Goal: Task Accomplishment & Management: Manage account settings

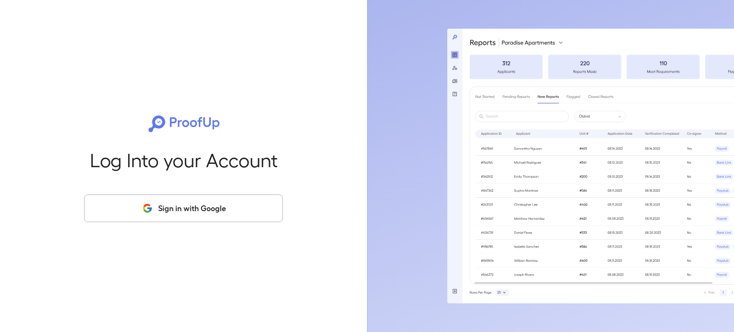
click at [170, 212] on button "Sign in with Google" at bounding box center [183, 209] width 199 height 28
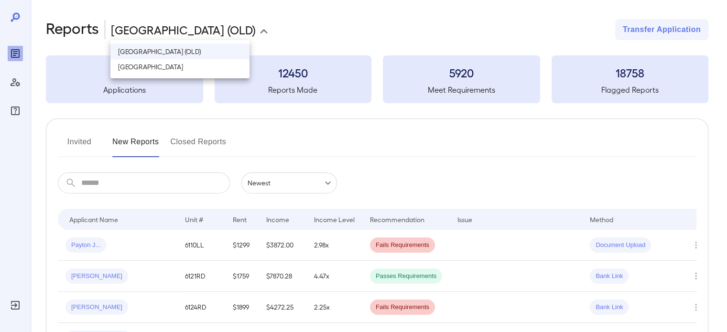
click at [240, 32] on body "**********" at bounding box center [363, 166] width 727 height 332
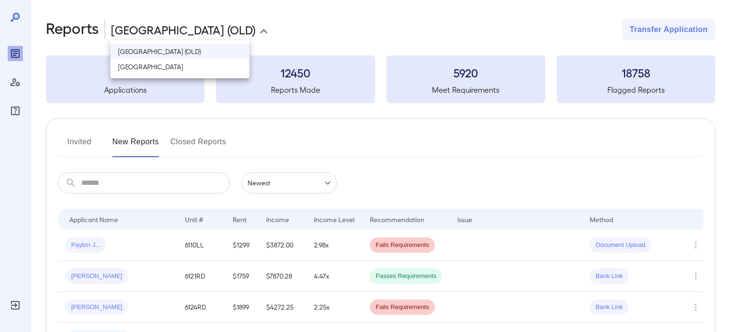
click at [213, 71] on li "[GEOGRAPHIC_DATA]" at bounding box center [179, 66] width 139 height 15
type input "**********"
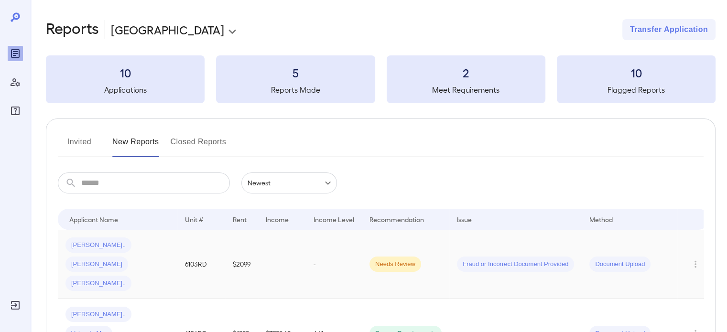
click at [306, 251] on td "-" at bounding box center [334, 264] width 56 height 69
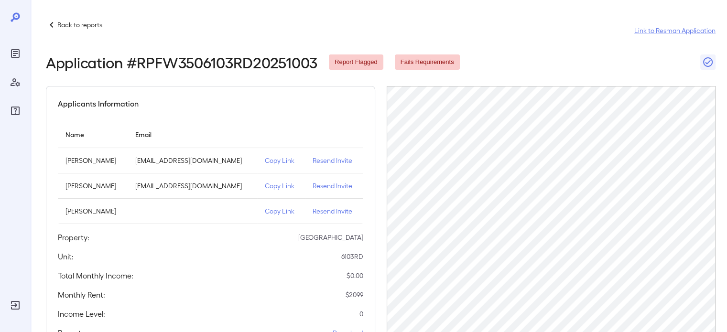
drag, startPoint x: 715, startPoint y: 138, endPoint x: 611, endPoint y: 47, distance: 137.9
click at [611, 47] on header "Back to reports Link to Resman Application Application # RPFW3506103RD20251003 …" at bounding box center [381, 45] width 670 height 52
drag, startPoint x: 637, startPoint y: 82, endPoint x: 721, endPoint y: 192, distance: 138.5
click at [721, 192] on div "Back to reports Link to Resman Application Application # RPFW3506103RD20251003 …" at bounding box center [379, 291] width 696 height 582
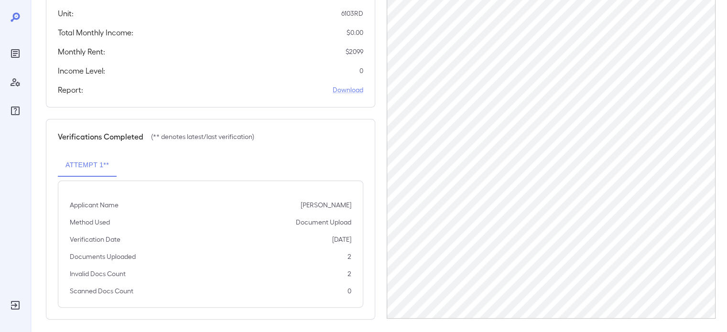
scroll to position [249, 0]
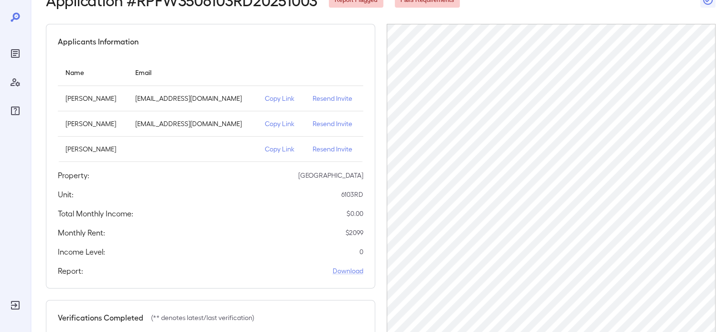
scroll to position [55, 0]
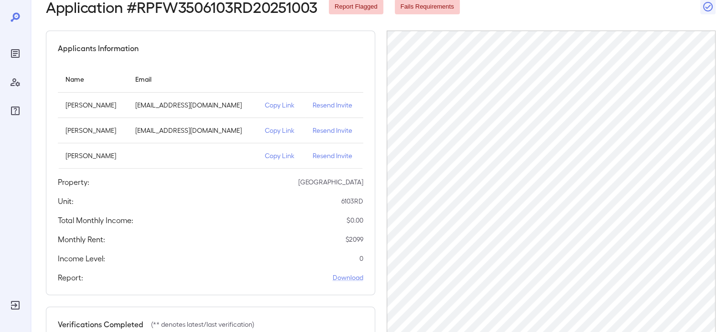
click at [537, 6] on div "Application # RPFW3506103RD20251003 Report Flagged Fails Requirements" at bounding box center [381, 6] width 670 height 17
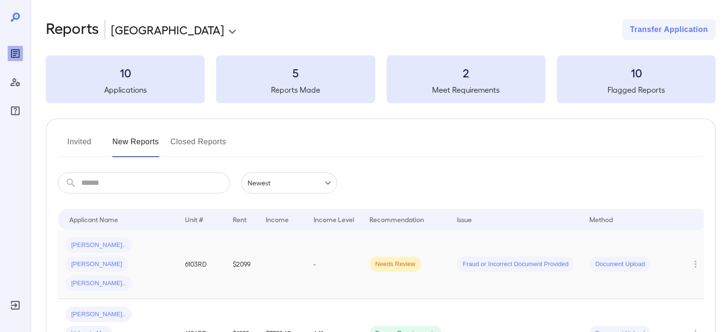
scroll to position [0, 5]
click at [256, 262] on td at bounding box center [277, 264] width 48 height 69
click at [265, 254] on td at bounding box center [282, 264] width 48 height 69
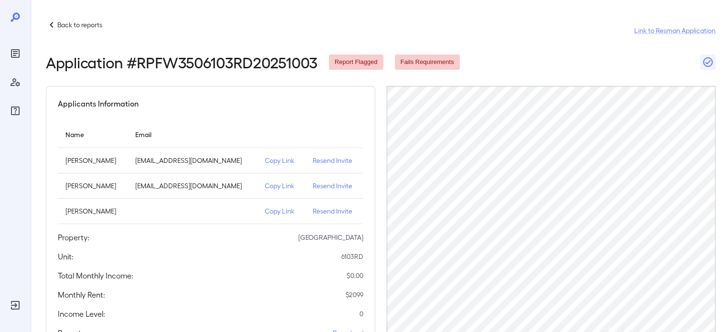
click at [228, 162] on p "[EMAIL_ADDRESS][DOMAIN_NAME]" at bounding box center [192, 161] width 114 height 10
drag, startPoint x: 227, startPoint y: 161, endPoint x: 150, endPoint y: 157, distance: 76.6
click at [150, 157] on p "[EMAIL_ADDRESS][DOMAIN_NAME]" at bounding box center [192, 161] width 114 height 10
copy p "[EMAIL_ADDRESS][DOMAIN_NAME]"
drag, startPoint x: 226, startPoint y: 185, endPoint x: 148, endPoint y: 187, distance: 77.9
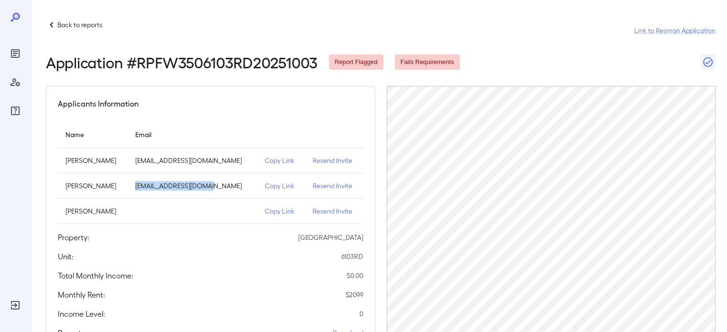
click at [148, 187] on td "[EMAIL_ADDRESS][DOMAIN_NAME]" at bounding box center [192, 186] width 129 height 25
copy p "[EMAIL_ADDRESS][DOMAIN_NAME]"
click at [333, 159] on p "Resend Invite" at bounding box center [334, 161] width 43 height 10
click at [321, 184] on p "Resend Invite" at bounding box center [334, 186] width 43 height 10
click at [67, 25] on p "Back to reports" at bounding box center [79, 25] width 45 height 10
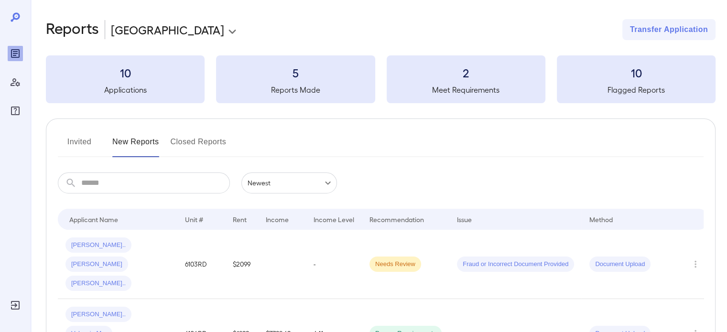
click at [83, 134] on button "Invited" at bounding box center [79, 145] width 43 height 23
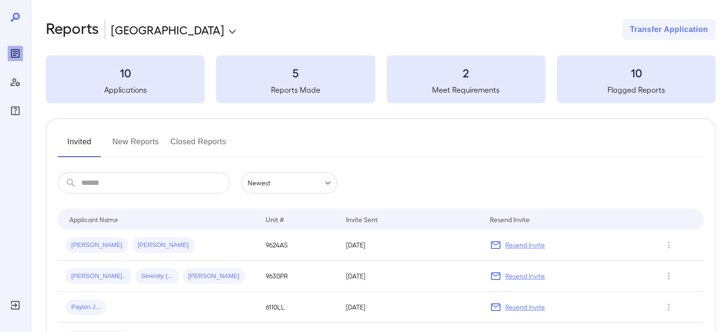
click at [140, 141] on button "New Reports" at bounding box center [135, 145] width 47 height 23
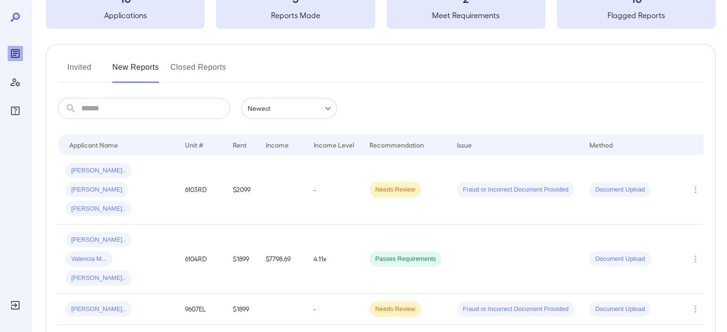
scroll to position [55, 0]
